Goal: Use online tool/utility: Use online tool/utility

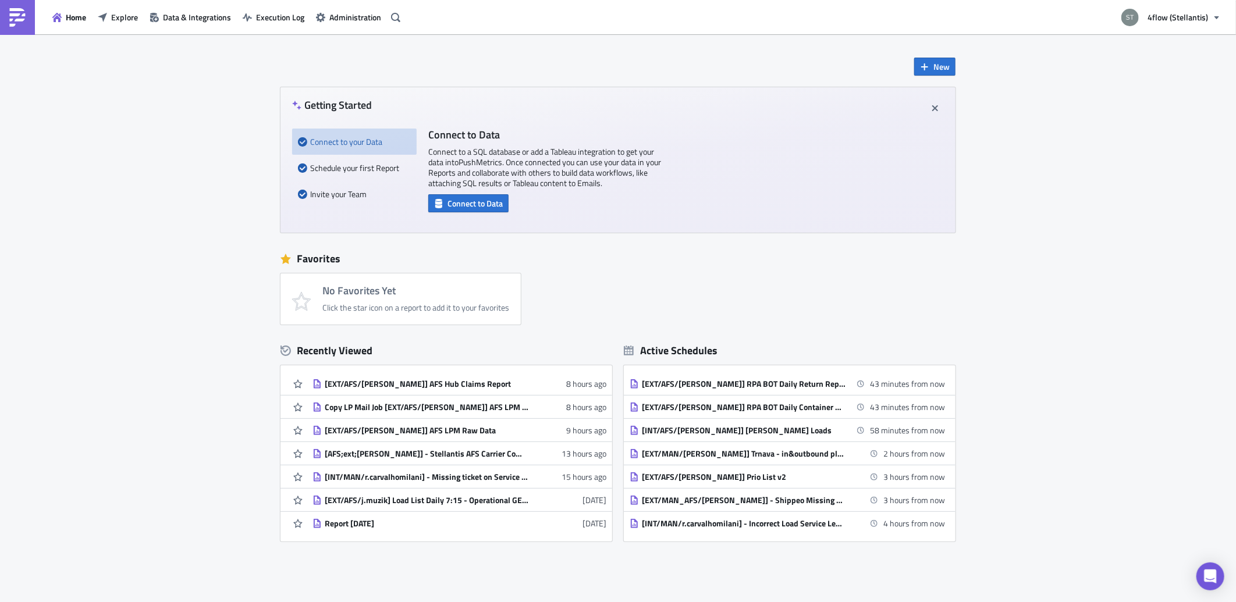
click at [1174, 70] on div "New Getting Started Connect to your Data Schedule your first Report Invite your…" at bounding box center [618, 346] width 1236 height 624
click at [120, 15] on span "Explore" at bounding box center [124, 17] width 27 height 12
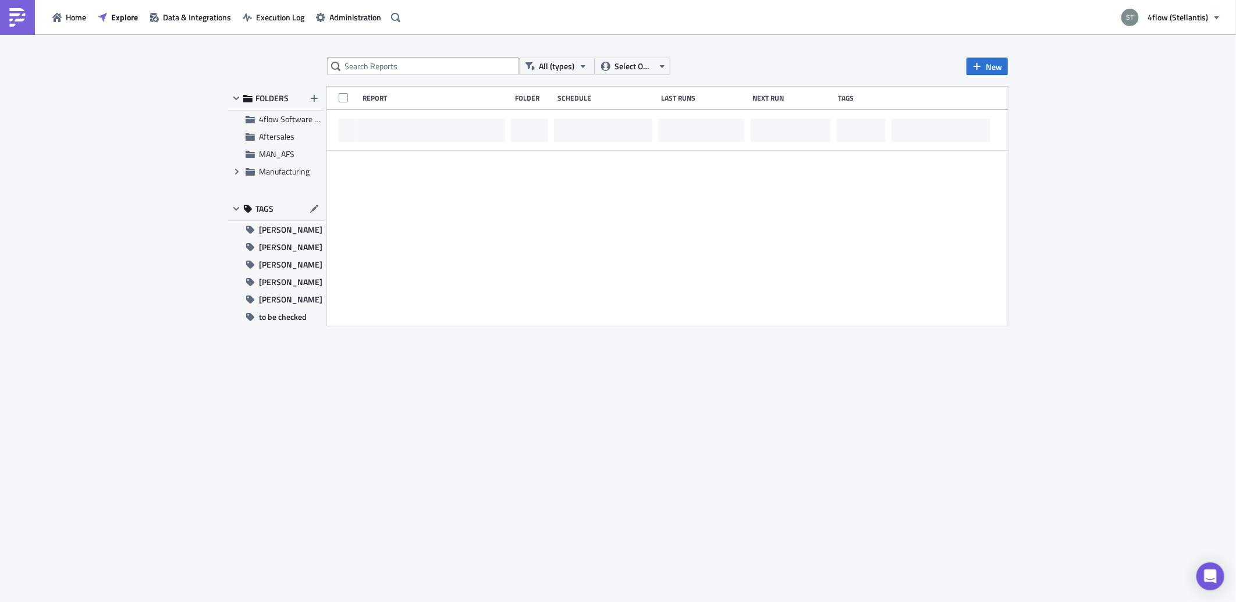
click at [425, 80] on div "All (types) Select Owner New FOLDERS 4flow Software KAM Aftersales MAN_AFS Expa…" at bounding box center [617, 319] width 791 height 523
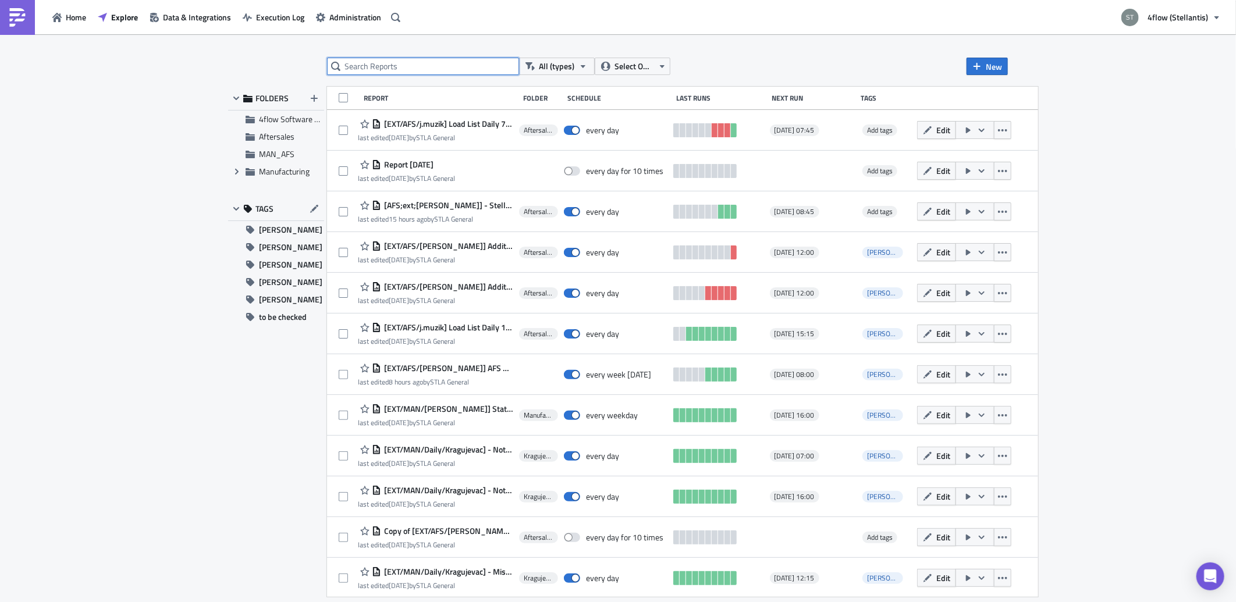
click at [428, 70] on input "text" at bounding box center [423, 66] width 192 height 17
type input "[GEOGRAPHIC_DATA]"
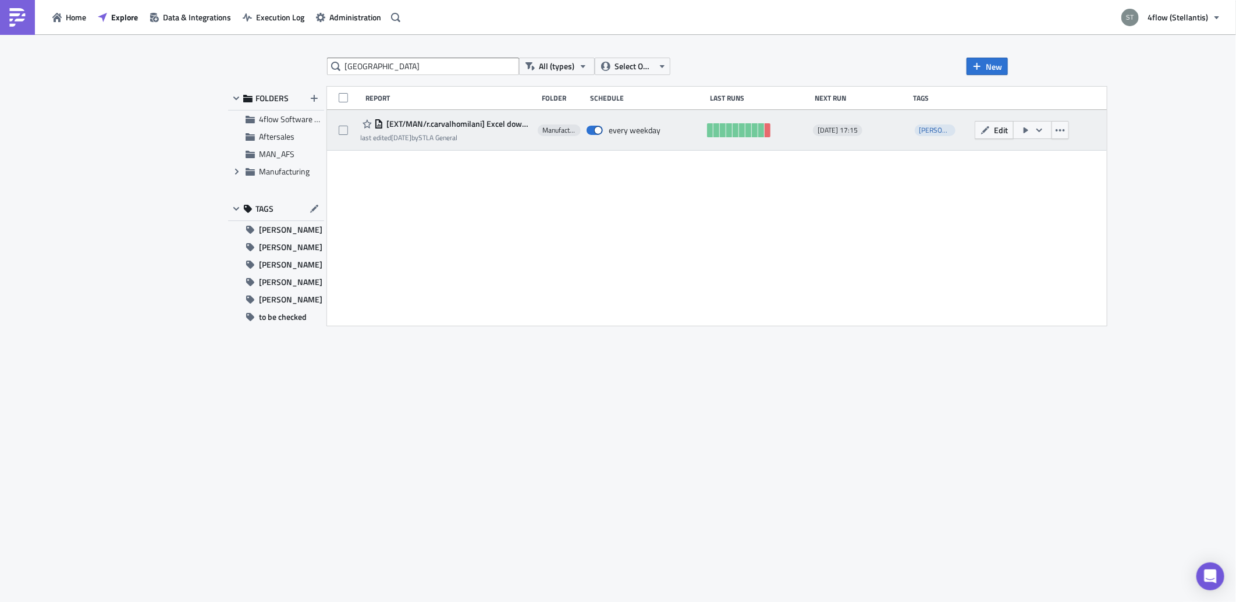
click at [497, 119] on span "[EXT/MAN/r.carvalhomilani] Excel download and load assignment list to GEFCO Hub…" at bounding box center [457, 124] width 148 height 10
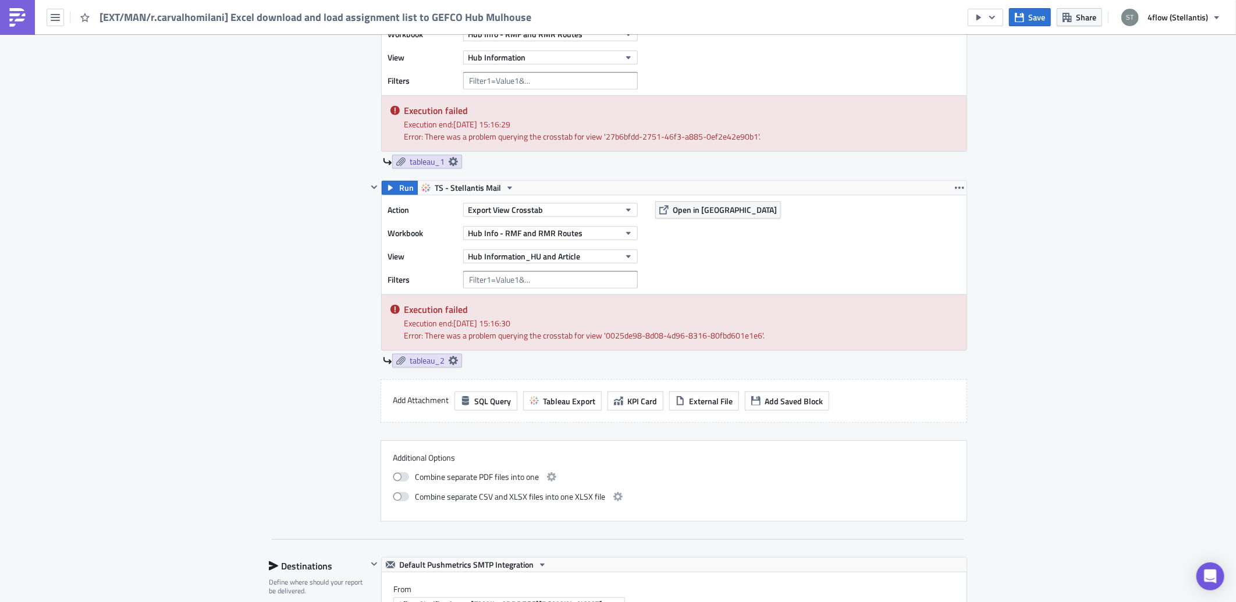
scroll to position [388, 0]
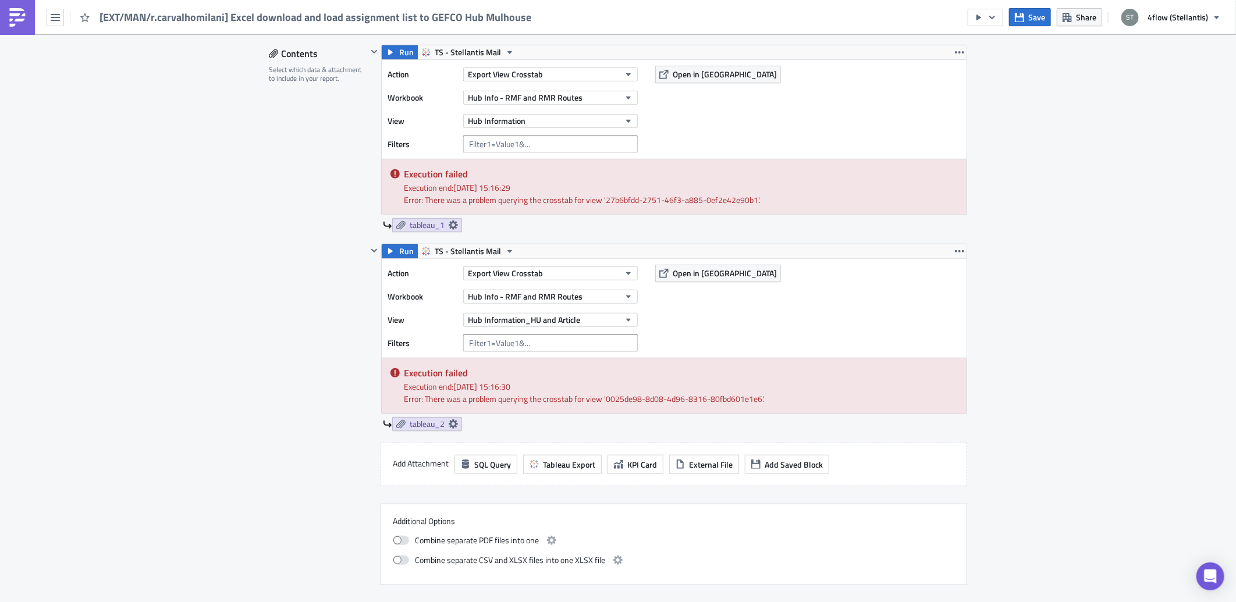
click at [410, 62] on div "Action Export View Crosstab Workbook Hub Info - RMF and RMR Routes View Hub Inf…" at bounding box center [674, 109] width 585 height 99
click at [403, 54] on span "Run" at bounding box center [406, 52] width 15 height 14
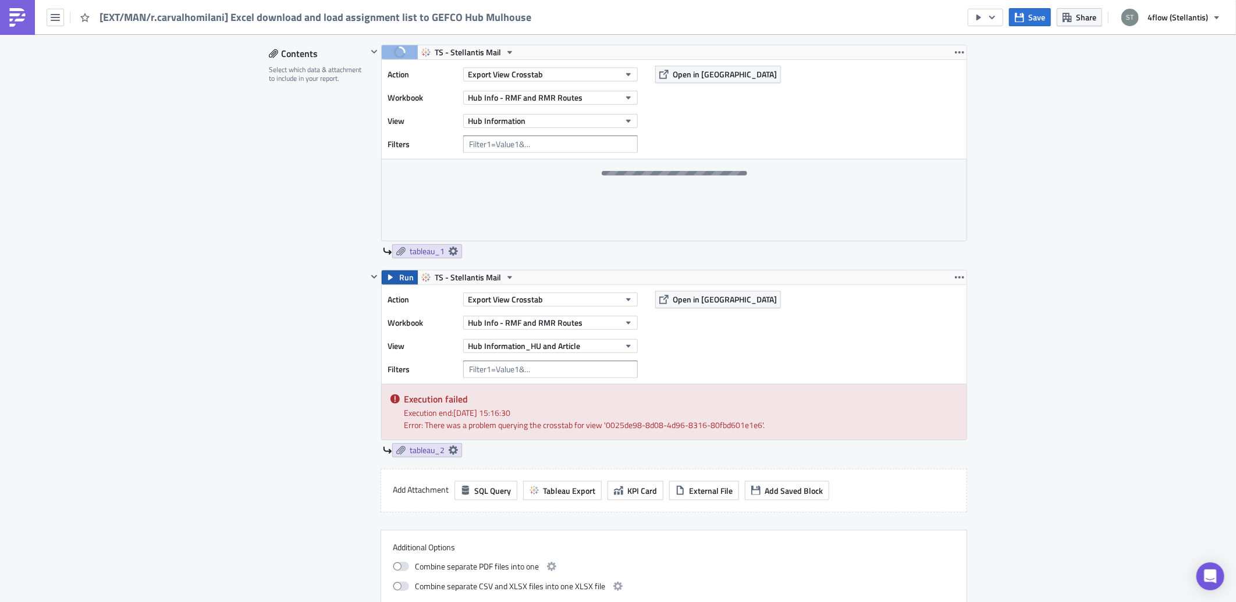
click at [399, 277] on span "Run" at bounding box center [406, 278] width 15 height 14
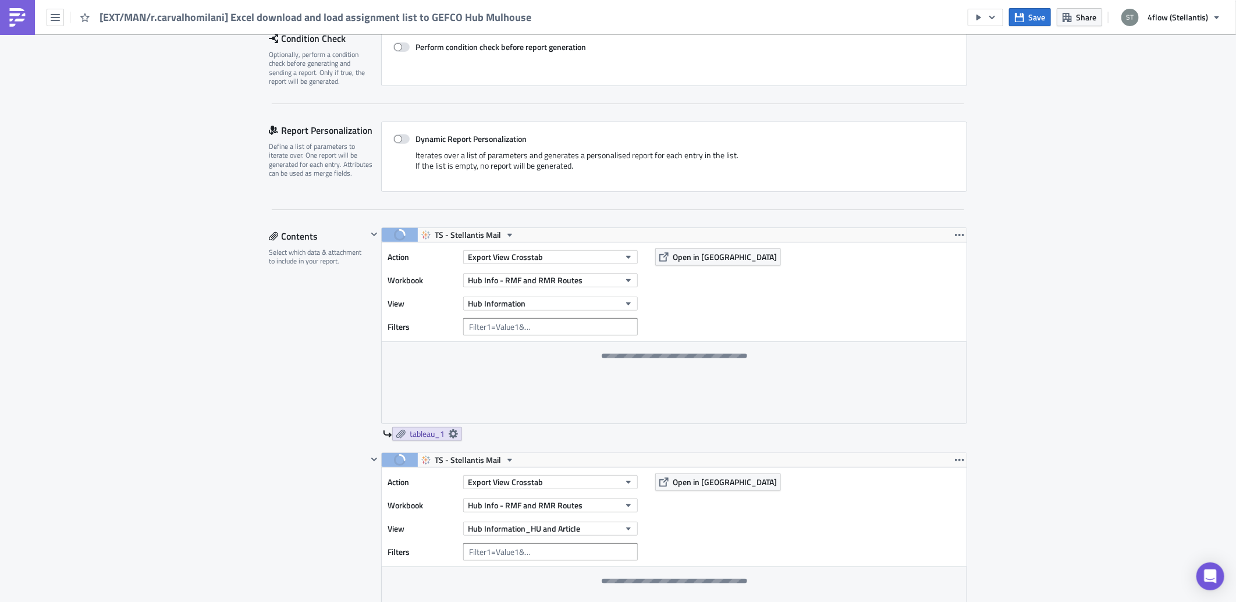
scroll to position [194, 0]
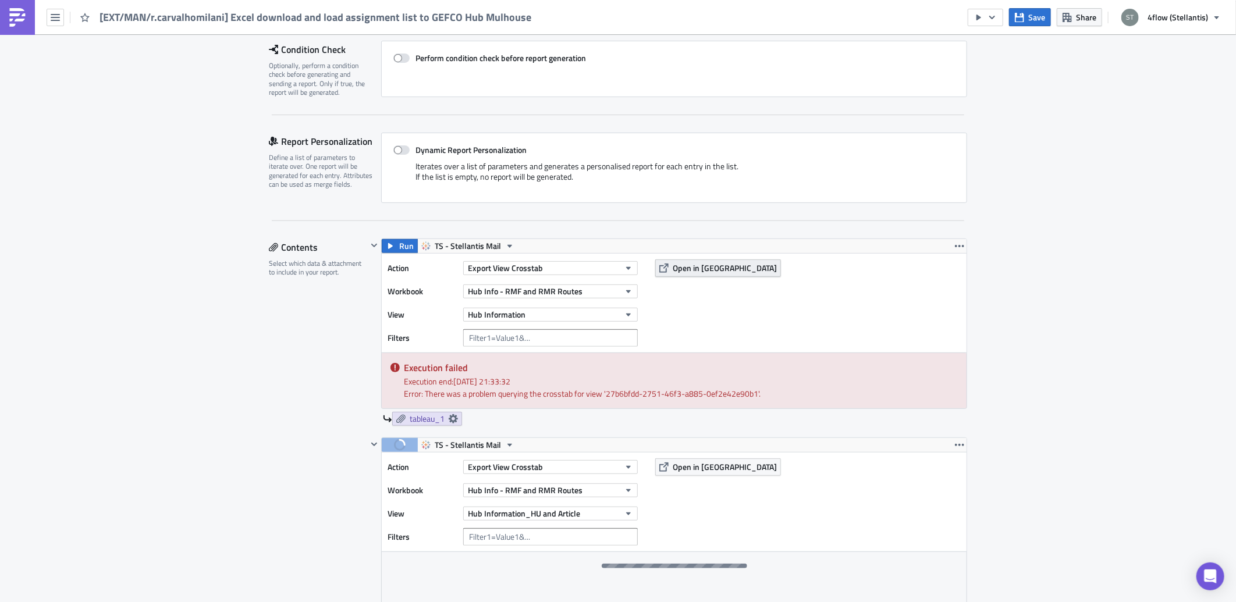
click at [681, 272] on span "Open in [GEOGRAPHIC_DATA]" at bounding box center [725, 268] width 104 height 12
